Goal: Transaction & Acquisition: Purchase product/service

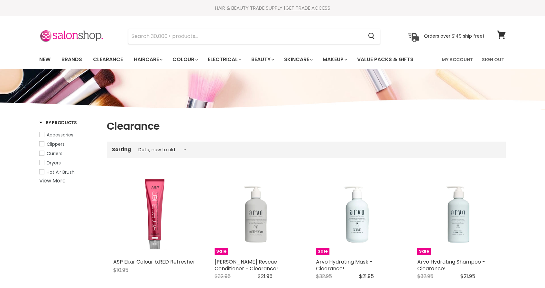
select select "created-descending"
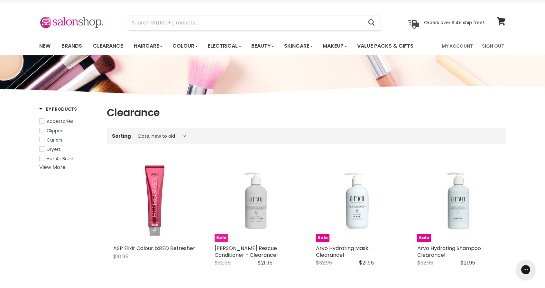
scroll to position [14, 0]
click at [462, 44] on link "My Account" at bounding box center [457, 46] width 39 height 14
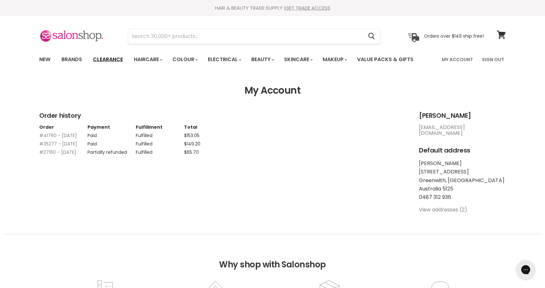
click at [111, 56] on link "Clearance" at bounding box center [108, 60] width 40 height 14
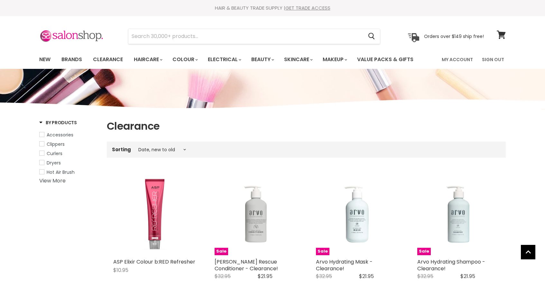
select select "created-descending"
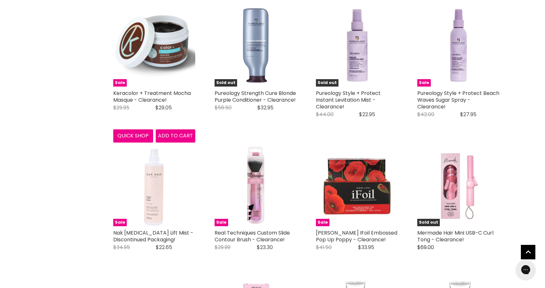
scroll to position [1372, 0]
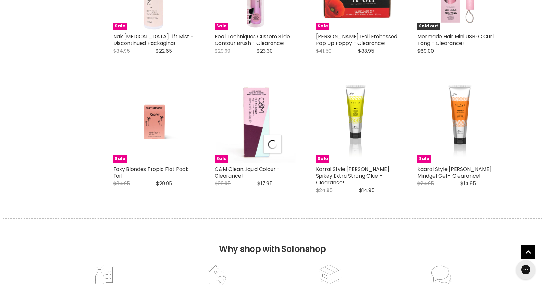
select select "created-descending"
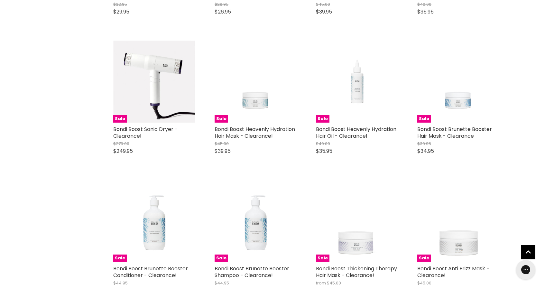
scroll to position [3044, 0]
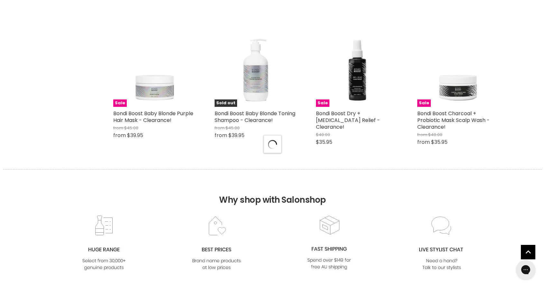
select select "created-descending"
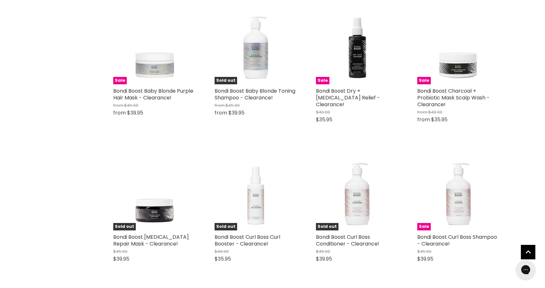
scroll to position [3360, 0]
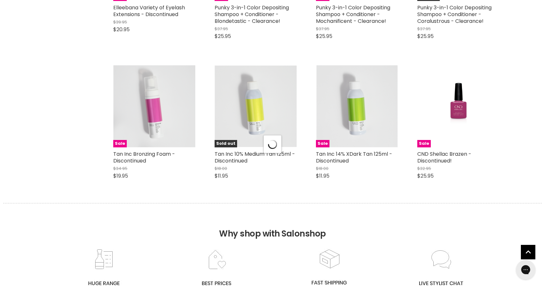
select select "created-descending"
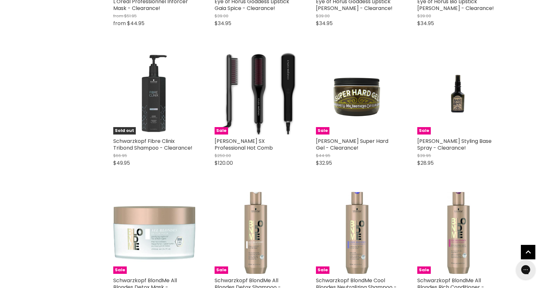
scroll to position [5896, 0]
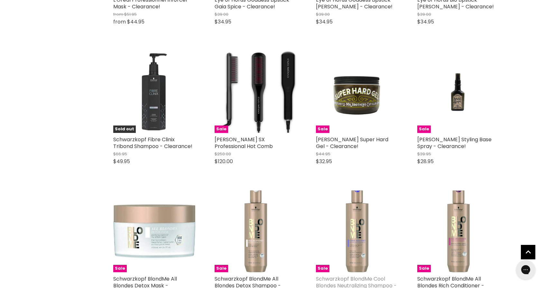
click at [354, 275] on link "Schwarzkopf BlondMe Cool Blondes Neutralizing Shampoo - Clearance!" at bounding box center [356, 285] width 81 height 21
